Goal: Transaction & Acquisition: Purchase product/service

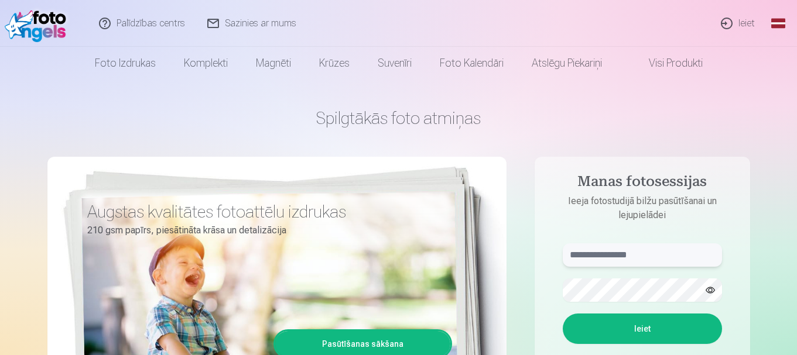
click at [605, 256] on input "text" at bounding box center [641, 254] width 159 height 23
type input "**********"
click at [670, 327] on button "Ieiet" at bounding box center [641, 329] width 159 height 30
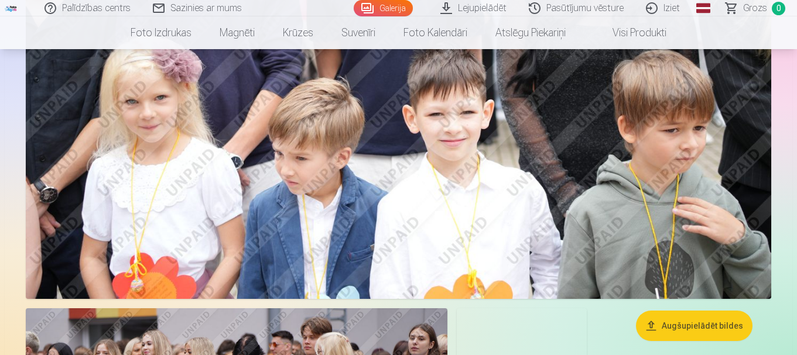
scroll to position [3512, 0]
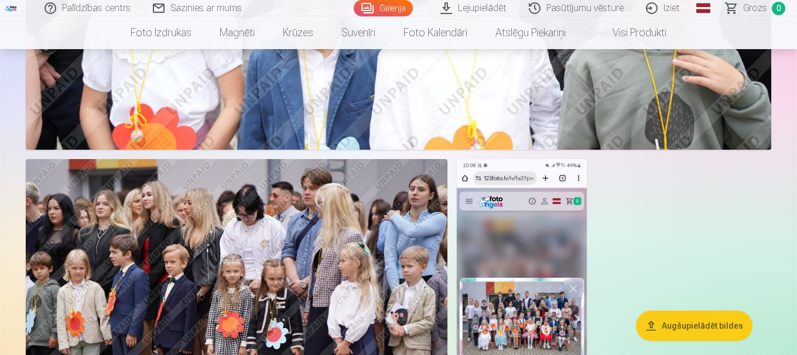
click at [385, 4] on link "Galerija" at bounding box center [382, 8] width 59 height 16
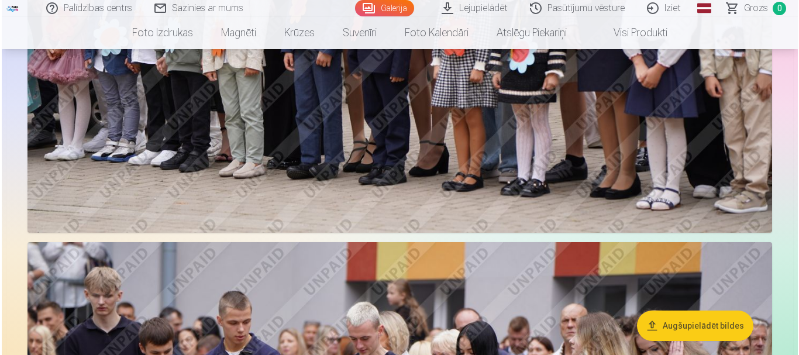
scroll to position [1288, 0]
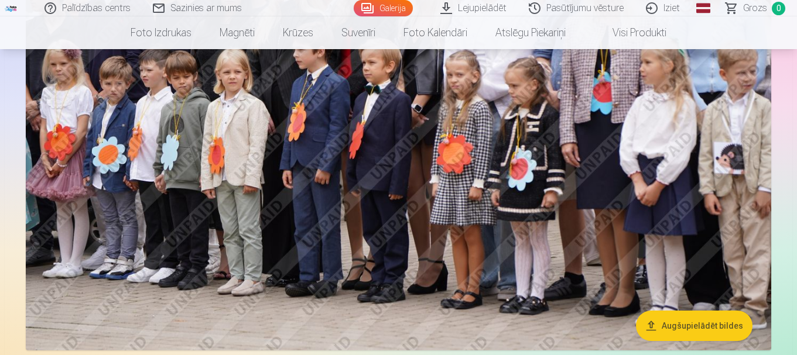
click at [497, 81] on img at bounding box center [398, 102] width 745 height 496
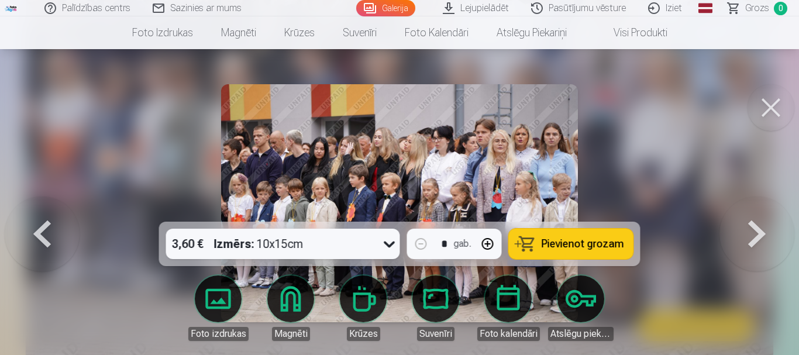
click at [773, 103] on button at bounding box center [771, 107] width 47 height 47
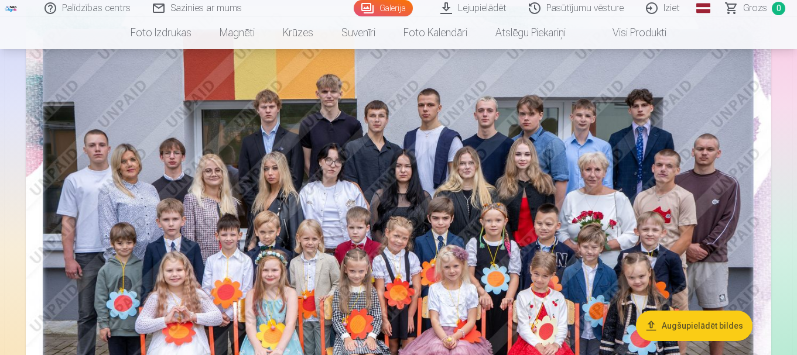
scroll to position [117, 0]
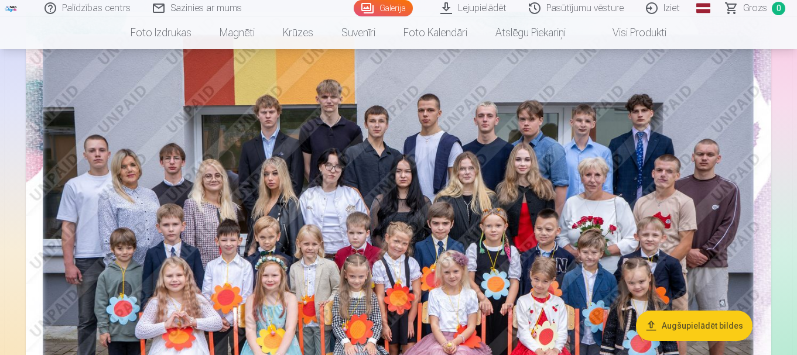
click at [414, 221] on img at bounding box center [398, 260] width 745 height 497
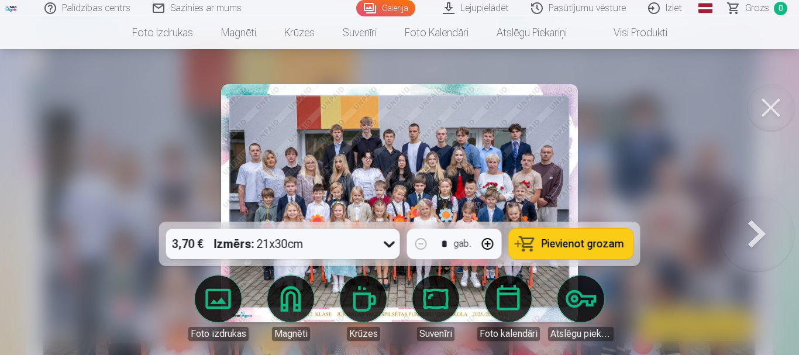
click at [386, 241] on icon at bounding box center [389, 244] width 19 height 19
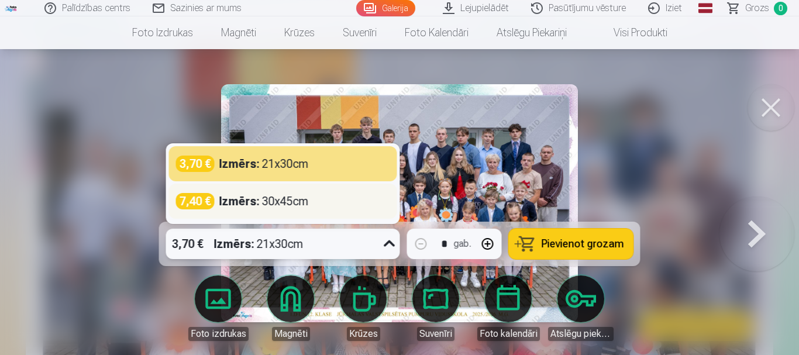
click at [293, 202] on div "Izmērs : 30x45cm" at bounding box center [264, 201] width 90 height 16
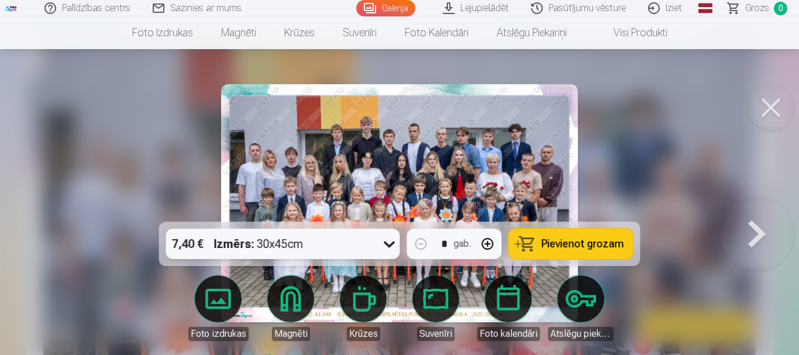
click at [490, 245] on button "button" at bounding box center [488, 244] width 28 height 28
click at [578, 245] on span "Pievienot grozam" at bounding box center [583, 244] width 83 height 11
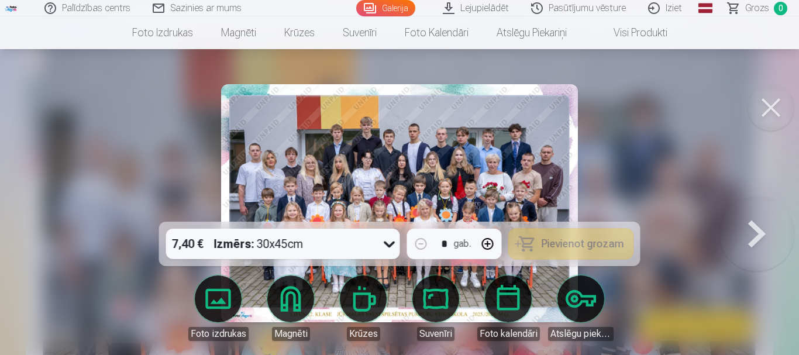
type input "*"
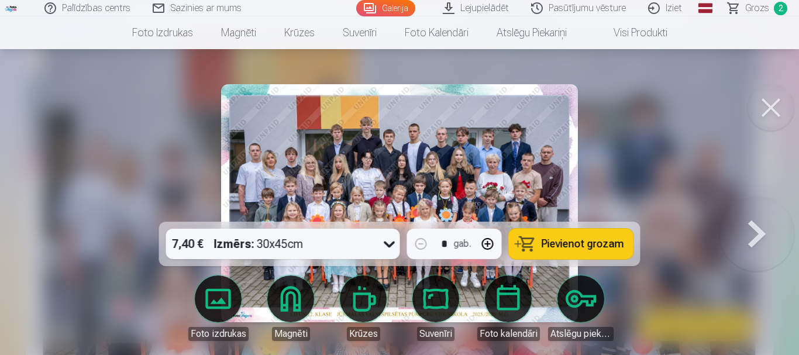
drag, startPoint x: 763, startPoint y: 104, endPoint x: 756, endPoint y: 105, distance: 7.1
click at [762, 102] on button at bounding box center [771, 107] width 47 height 47
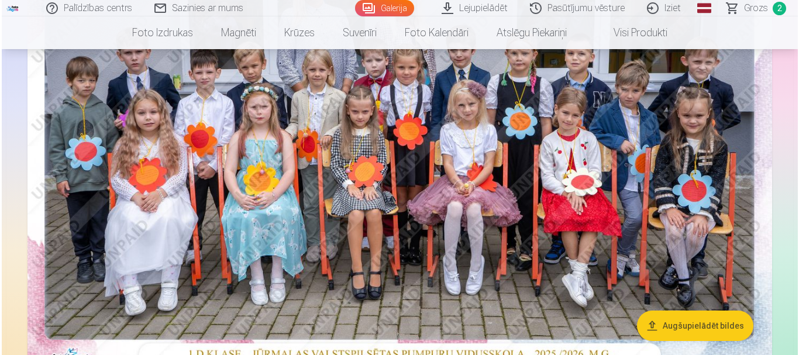
scroll to position [819, 0]
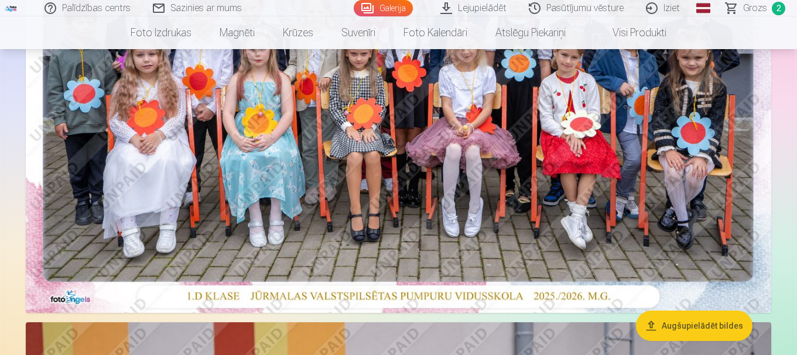
click at [446, 182] on img at bounding box center [398, 64] width 745 height 497
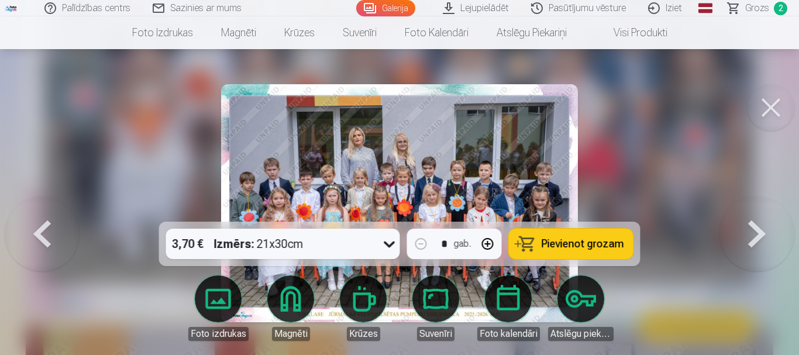
click at [387, 240] on icon at bounding box center [389, 244] width 19 height 19
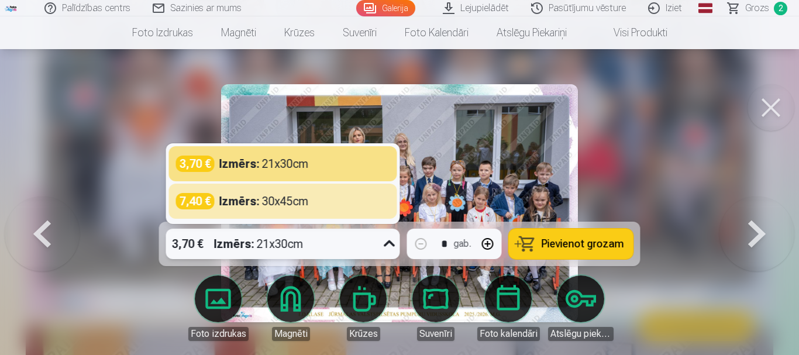
click at [287, 204] on div "Izmērs : 30x45cm" at bounding box center [264, 201] width 90 height 16
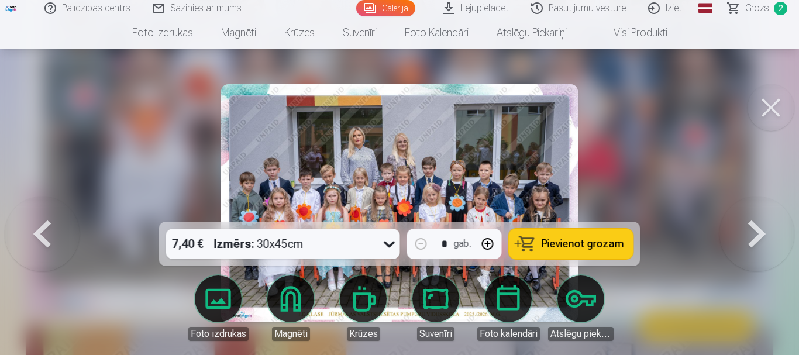
click at [574, 245] on span "Pievienot grozam" at bounding box center [583, 244] width 83 height 11
click at [487, 241] on button "button" at bounding box center [488, 244] width 28 height 28
click at [565, 242] on span "Pievienot grozam" at bounding box center [583, 244] width 83 height 11
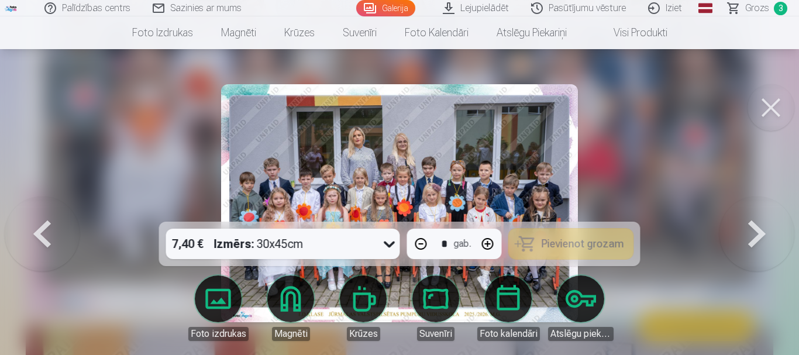
type input "*"
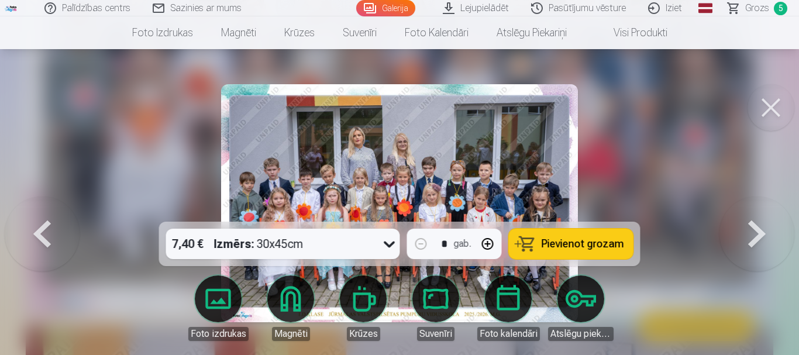
click at [765, 6] on span "Grozs" at bounding box center [758, 8] width 24 height 14
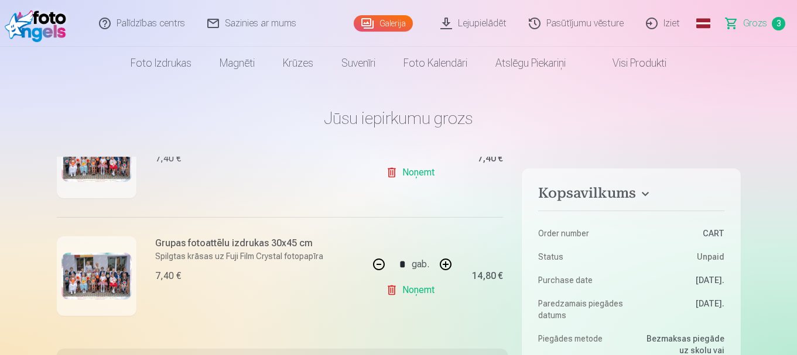
scroll to position [250, 0]
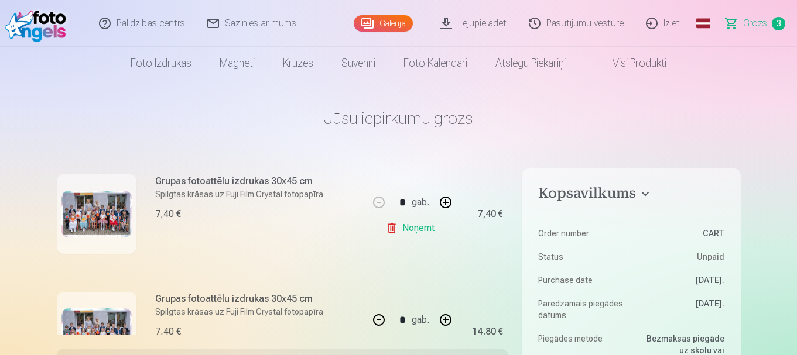
click at [427, 225] on link "Noņemt" at bounding box center [412, 228] width 53 height 23
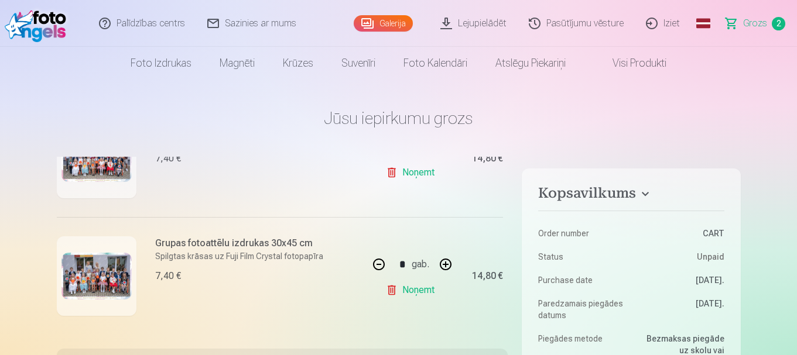
type input "*"
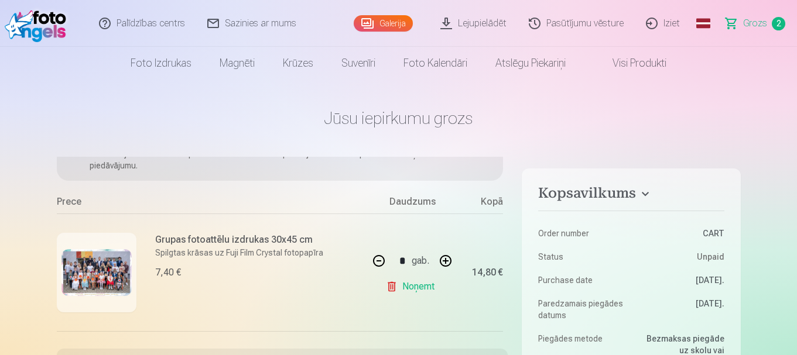
scroll to position [191, 0]
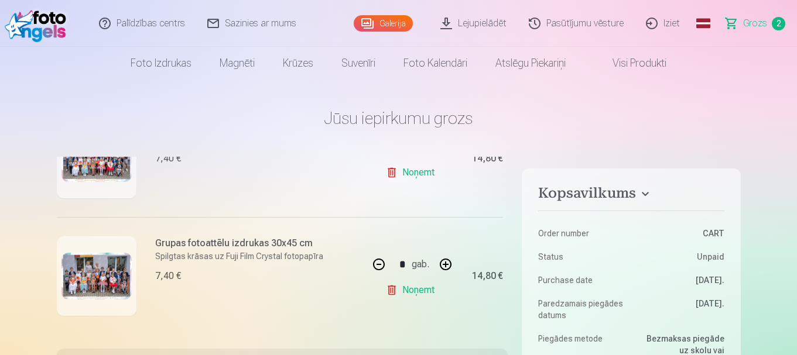
click at [412, 286] on link "Noņemt" at bounding box center [412, 290] width 53 height 23
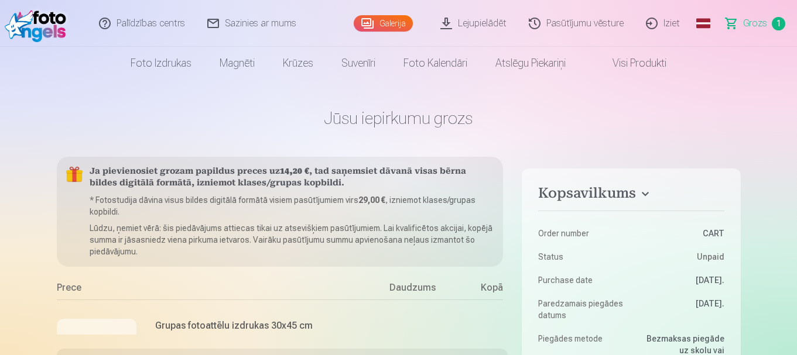
scroll to position [85, 0]
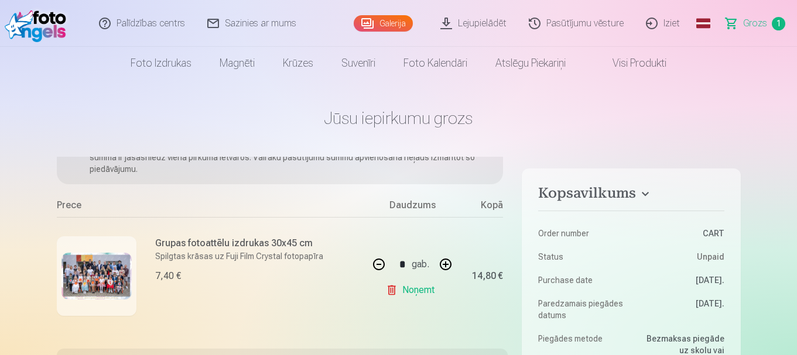
click at [423, 283] on link "Noņemt" at bounding box center [412, 290] width 53 height 23
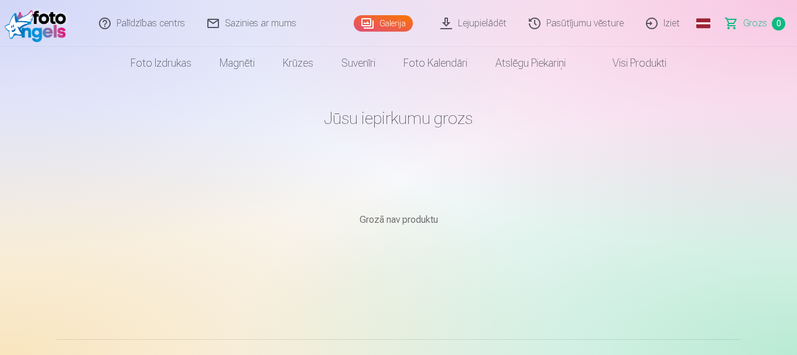
click at [394, 21] on link "Galerija" at bounding box center [382, 23] width 59 height 16
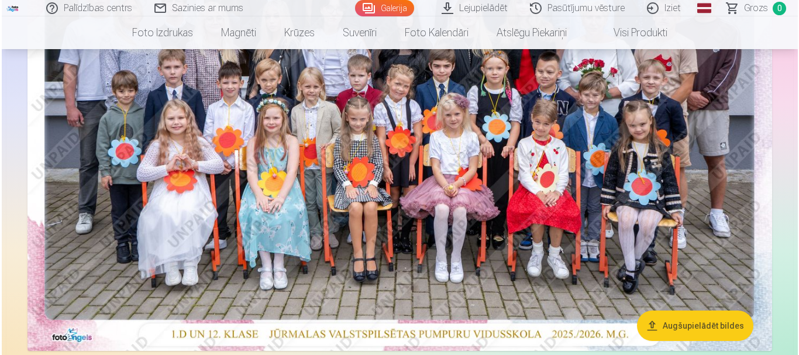
scroll to position [117, 0]
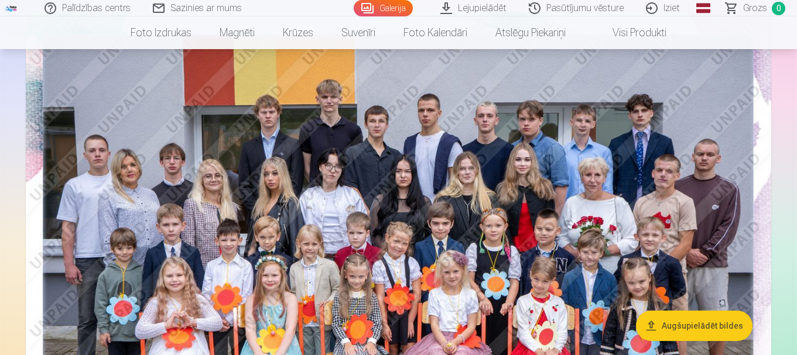
click at [434, 189] on img at bounding box center [398, 260] width 745 height 497
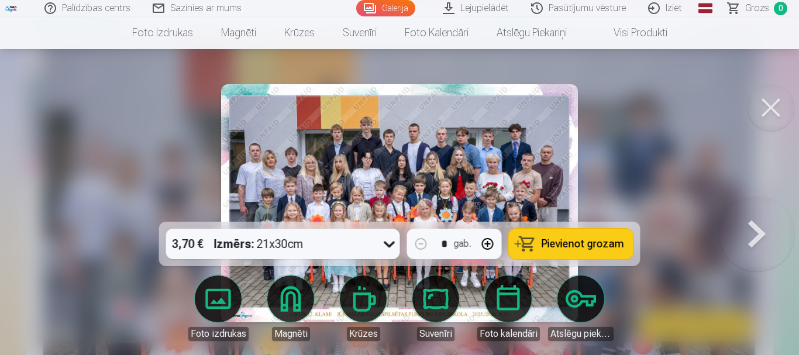
click at [485, 247] on button "button" at bounding box center [488, 244] width 28 height 28
click at [593, 242] on span "Pievienot grozam" at bounding box center [583, 244] width 83 height 11
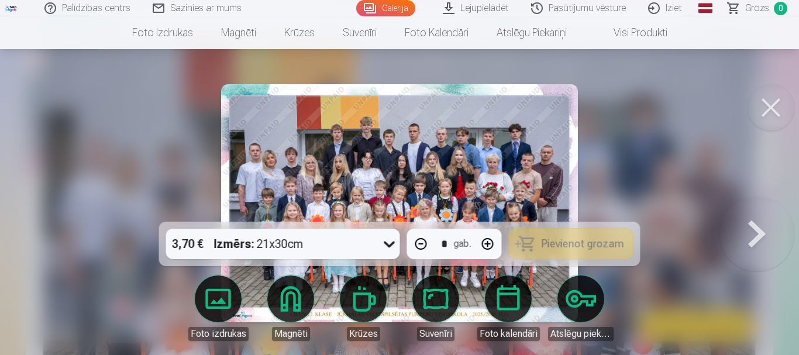
type input "*"
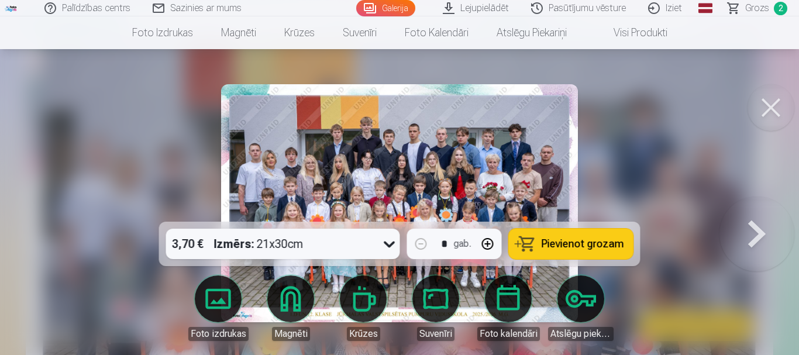
click at [765, 4] on span "Grozs" at bounding box center [758, 8] width 24 height 14
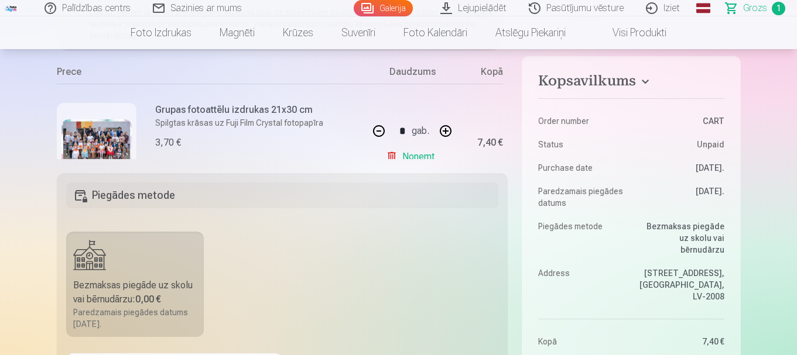
scroll to position [85, 0]
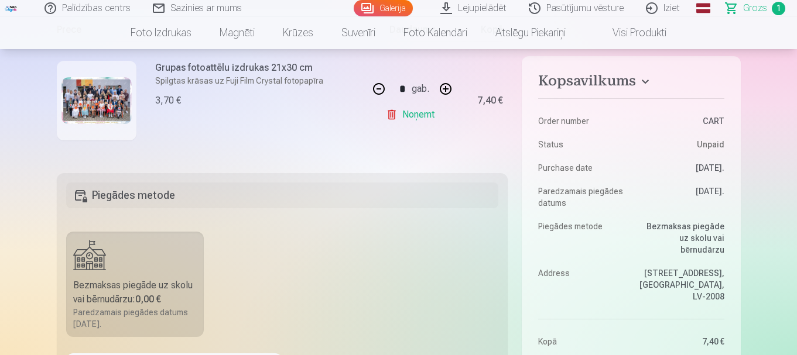
click at [388, 114] on link "Noņemt" at bounding box center [412, 114] width 53 height 23
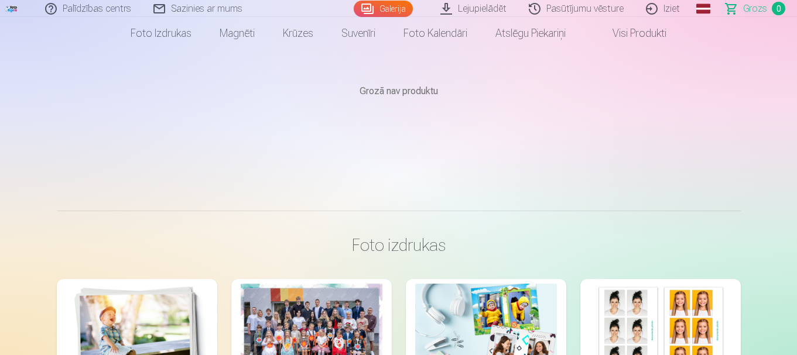
scroll to position [0, 0]
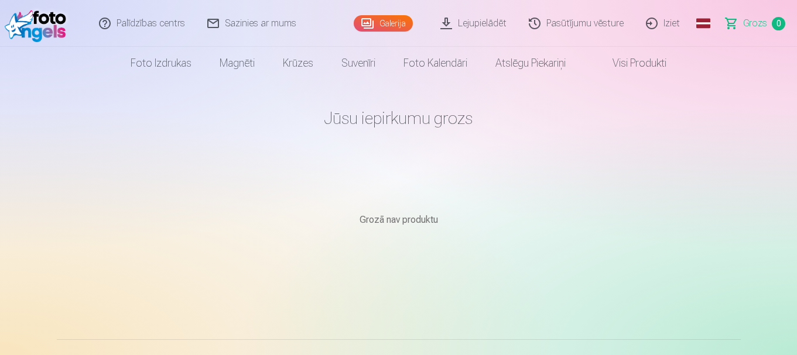
click at [397, 24] on link "Galerija" at bounding box center [382, 23] width 59 height 16
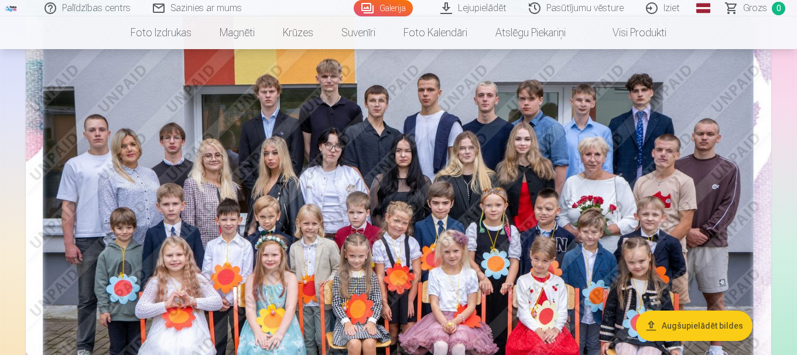
scroll to position [117, 0]
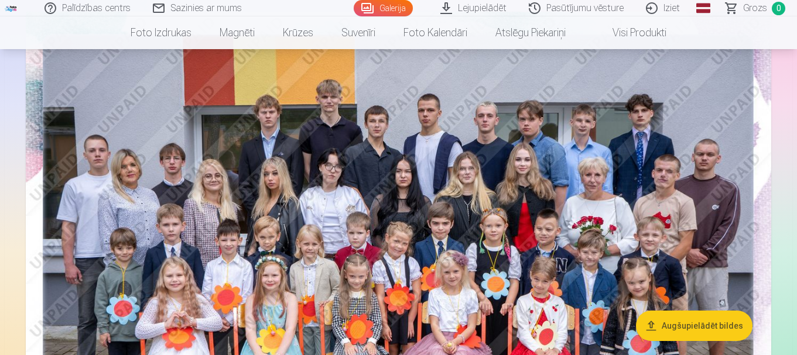
click at [457, 207] on img at bounding box center [398, 260] width 745 height 497
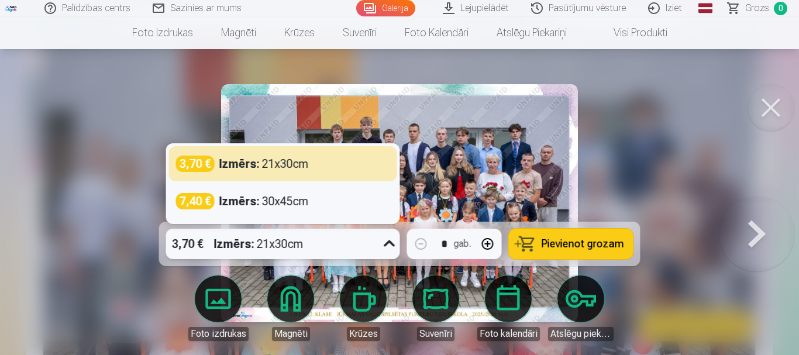
click at [388, 242] on icon at bounding box center [389, 244] width 19 height 19
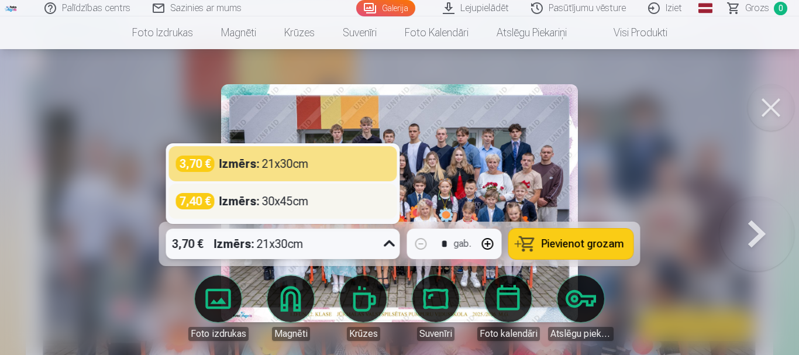
click at [304, 200] on div "Izmērs : 30x45cm" at bounding box center [264, 201] width 90 height 16
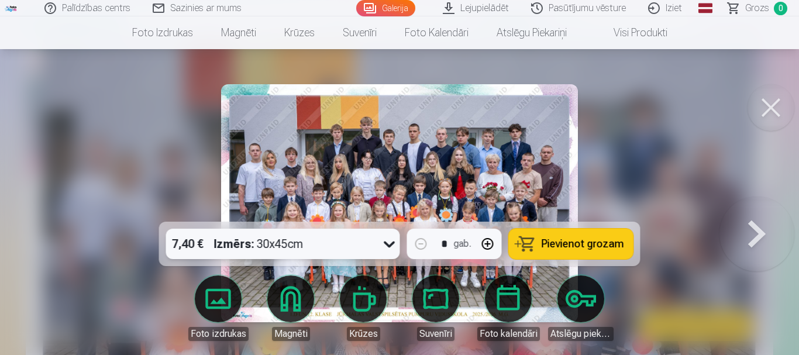
click at [482, 239] on button "button" at bounding box center [488, 244] width 28 height 28
click at [587, 246] on span "Pievienot grozam" at bounding box center [583, 244] width 83 height 11
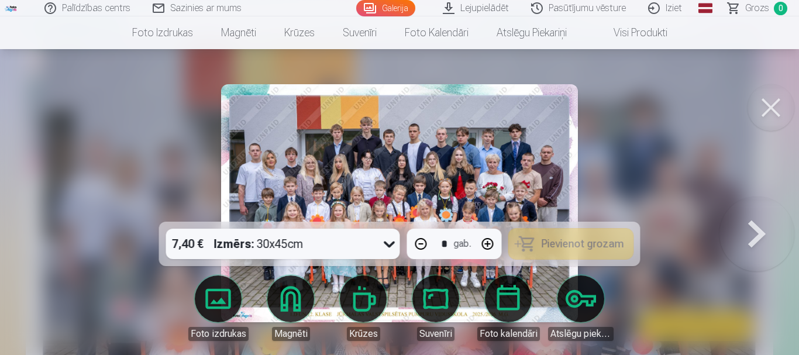
type input "*"
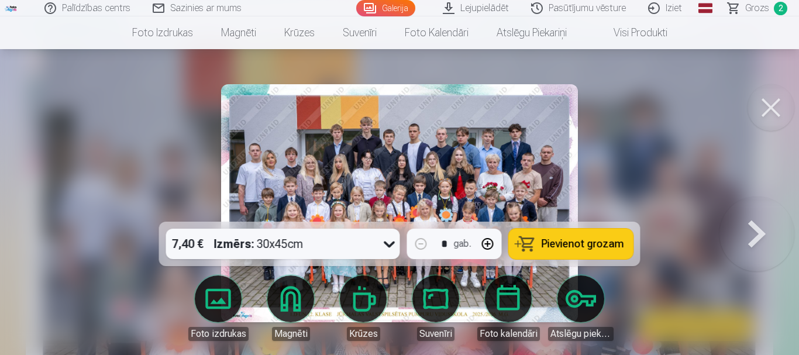
drag, startPoint x: 766, startPoint y: 109, endPoint x: 760, endPoint y: 112, distance: 6.3
click at [765, 111] on button at bounding box center [771, 107] width 47 height 47
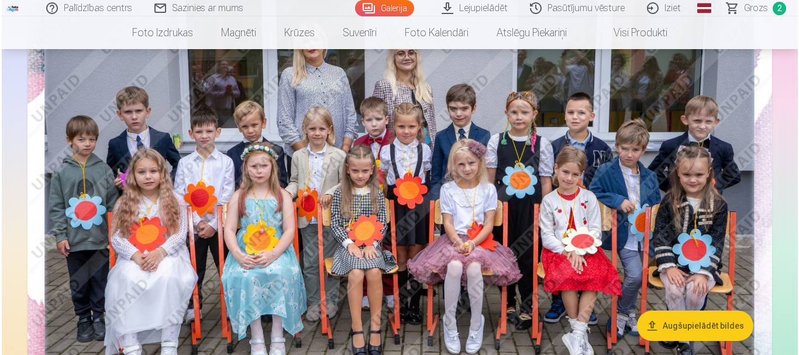
scroll to position [644, 0]
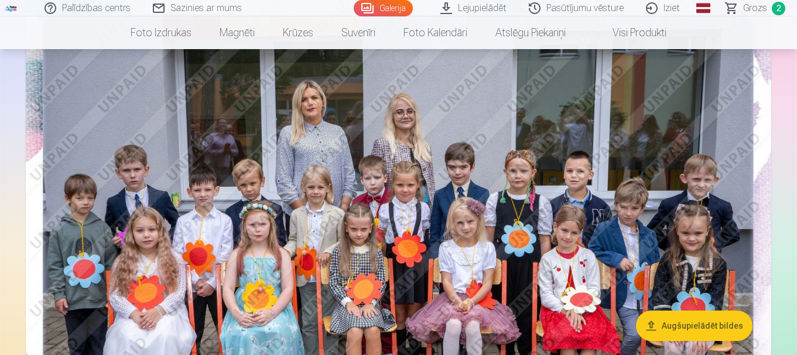
click at [430, 169] on img at bounding box center [398, 239] width 745 height 497
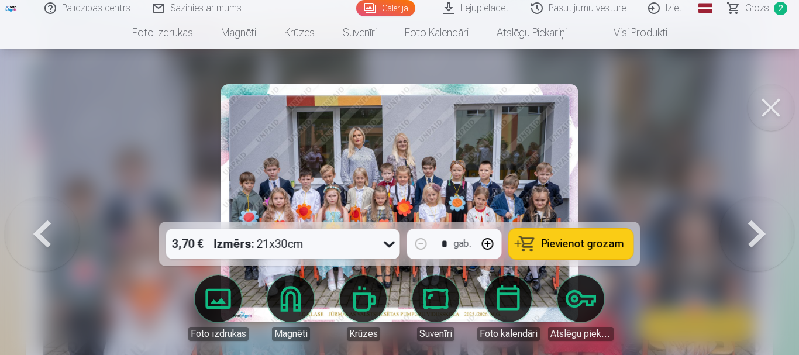
click at [385, 240] on icon at bounding box center [389, 244] width 19 height 19
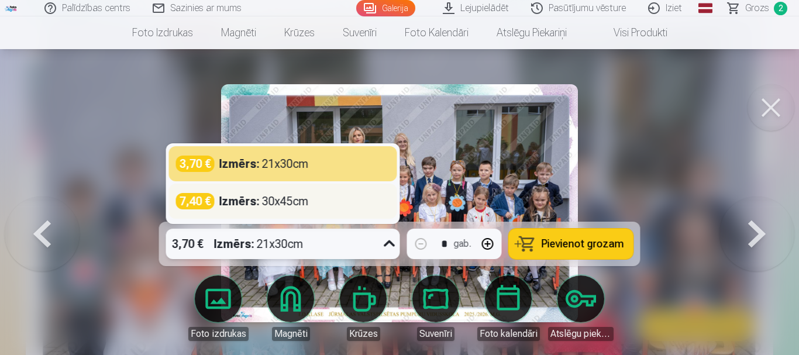
click at [300, 207] on div "Izmērs : 30x45cm" at bounding box center [264, 201] width 90 height 16
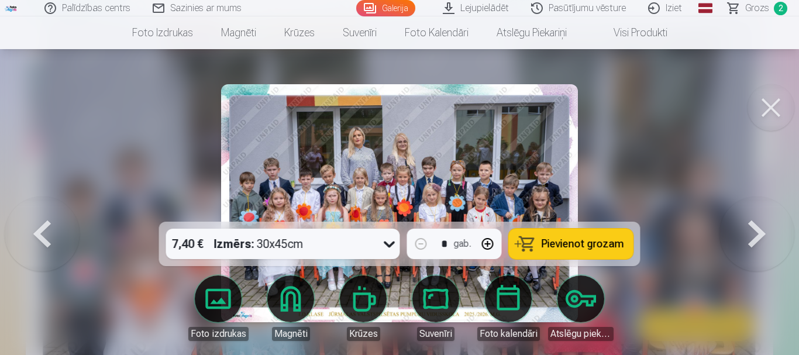
click at [490, 241] on button "button" at bounding box center [488, 244] width 28 height 28
click at [576, 249] on span "Pievienot grozam" at bounding box center [583, 244] width 83 height 11
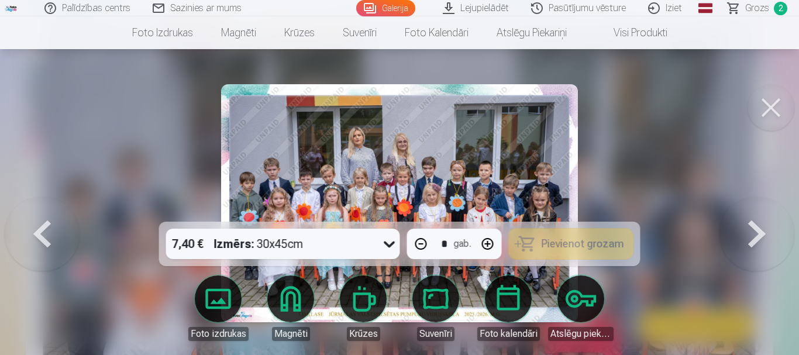
type input "*"
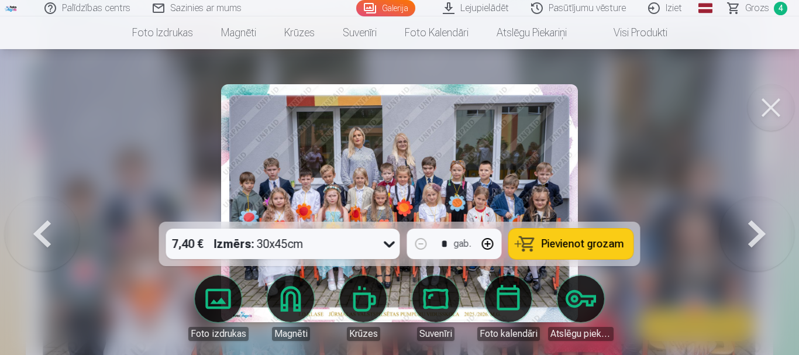
click at [763, 9] on span "Grozs" at bounding box center [758, 8] width 24 height 14
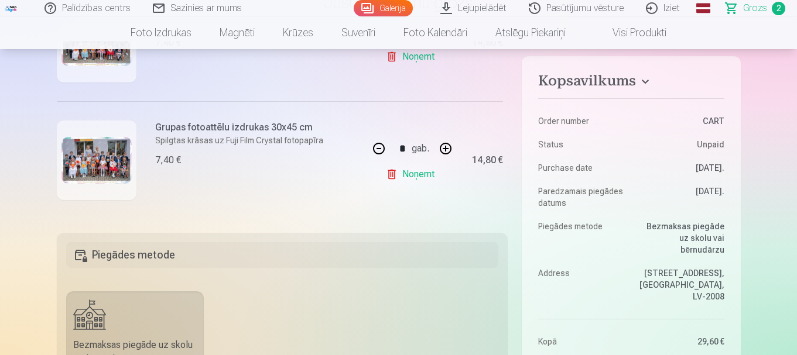
scroll to position [351, 0]
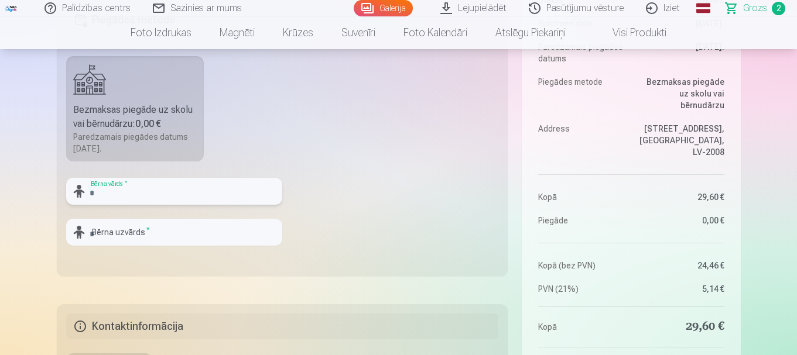
click at [157, 192] on input "text" at bounding box center [174, 191] width 216 height 27
click at [126, 233] on input "text" at bounding box center [174, 232] width 216 height 27
click at [133, 191] on input "**********" at bounding box center [174, 191] width 216 height 27
type input "*****"
click at [101, 235] on input "text" at bounding box center [174, 232] width 216 height 27
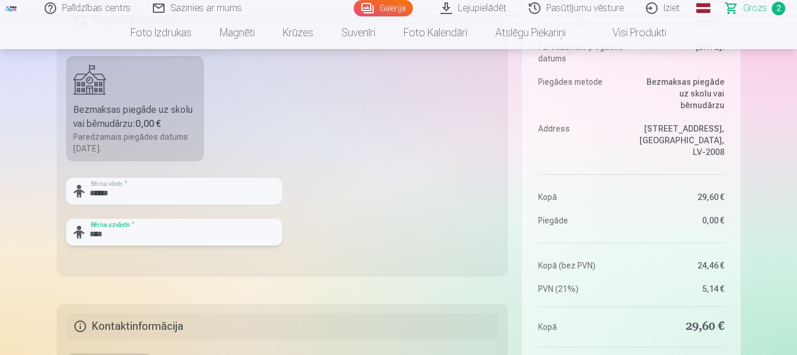
type input "****"
drag, startPoint x: 338, startPoint y: 199, endPoint x: 334, endPoint y: 194, distance: 7.0
click at [335, 195] on fieldset "Piegādes metode Bezmaksas piegāde uz skolu vai bērnudārzu : 0,00 € Paredzamais …" at bounding box center [282, 137] width 451 height 279
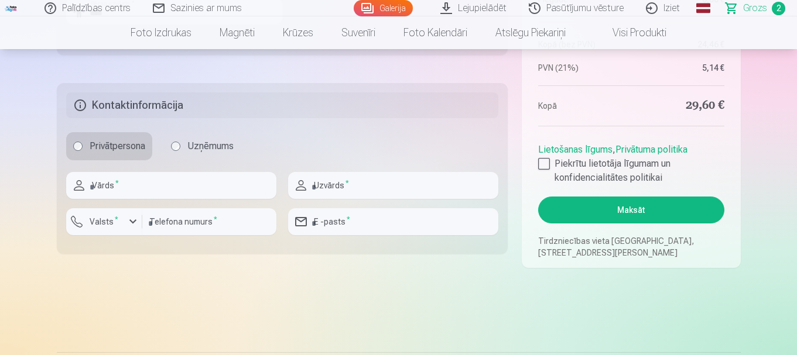
scroll to position [585, 0]
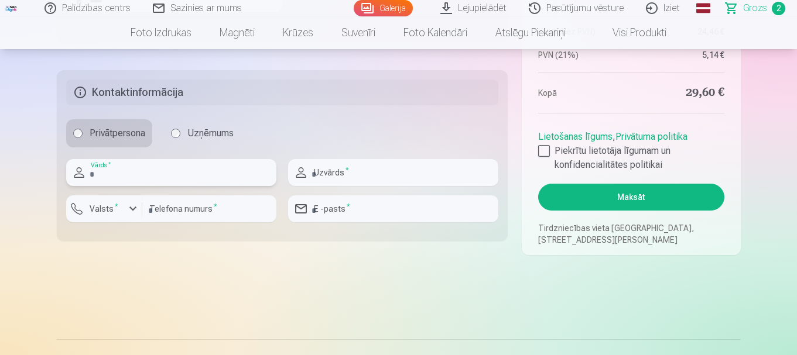
click at [103, 166] on input "text" at bounding box center [171, 172] width 210 height 27
type input "******"
type input "****"
type input "********"
type input "**********"
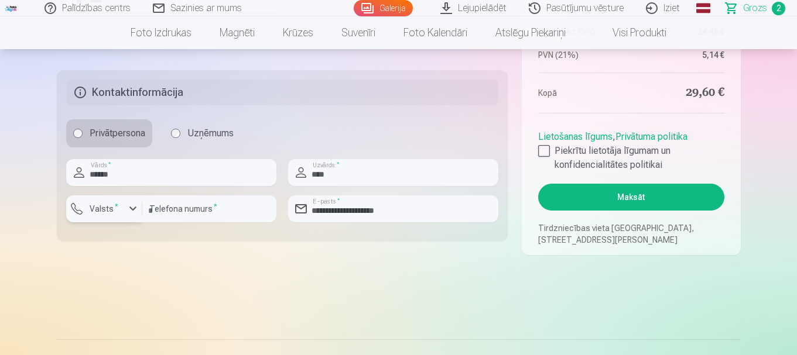
click at [134, 205] on div "button" at bounding box center [133, 209] width 14 height 14
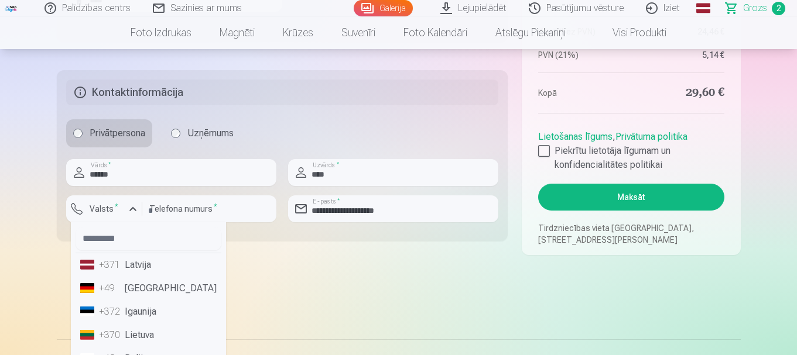
click at [138, 265] on li "+371 Latvija" at bounding box center [148, 264] width 146 height 23
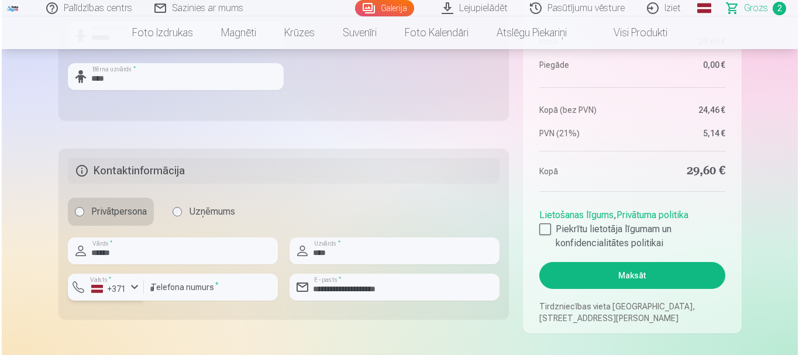
scroll to position [527, 0]
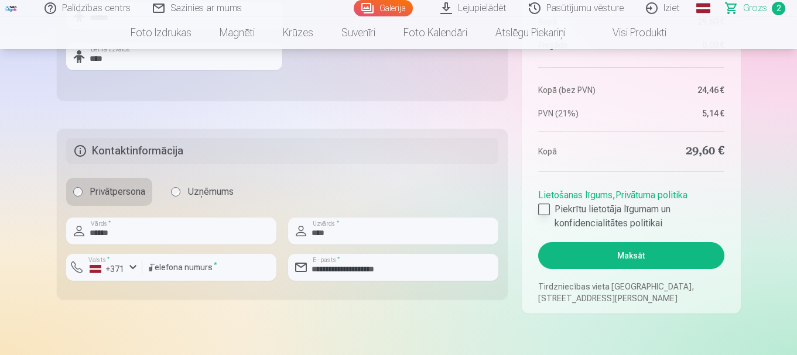
click at [541, 209] on div at bounding box center [544, 210] width 12 height 12
click at [631, 249] on button "Maksāt" at bounding box center [631, 255] width 186 height 27
